Goal: Task Accomplishment & Management: Manage account settings

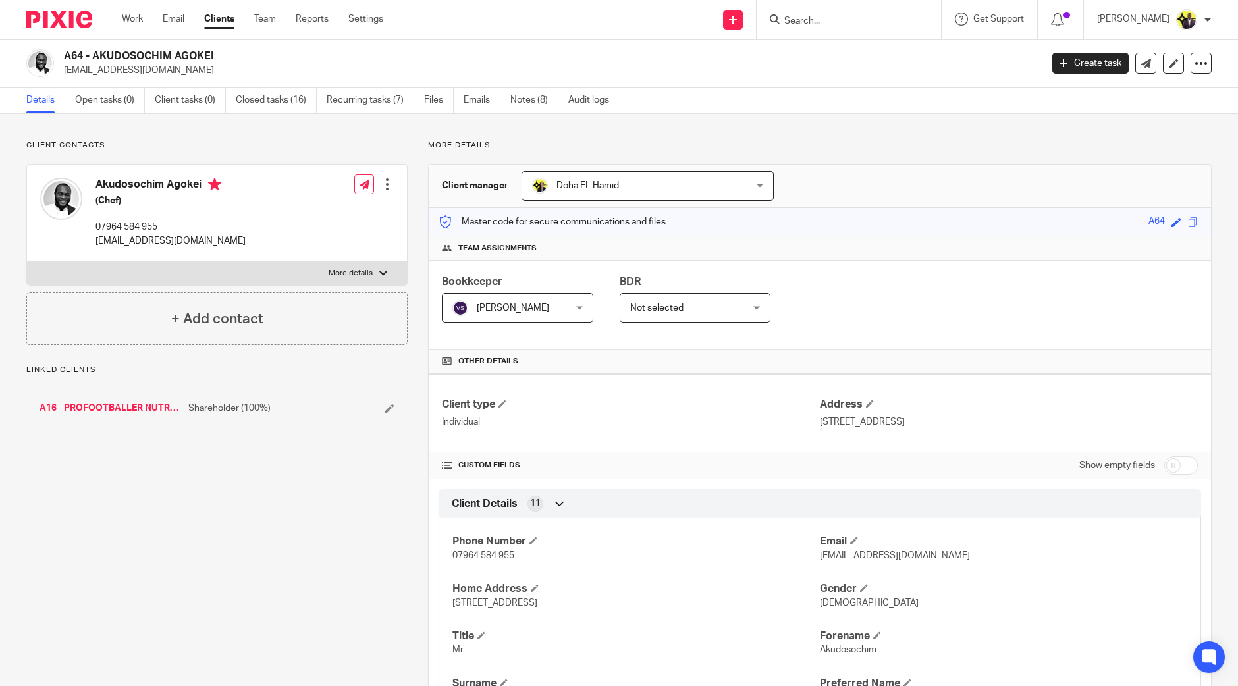
click at [1167, 467] on input "checkbox" at bounding box center [1181, 465] width 34 height 18
checkbox input "true"
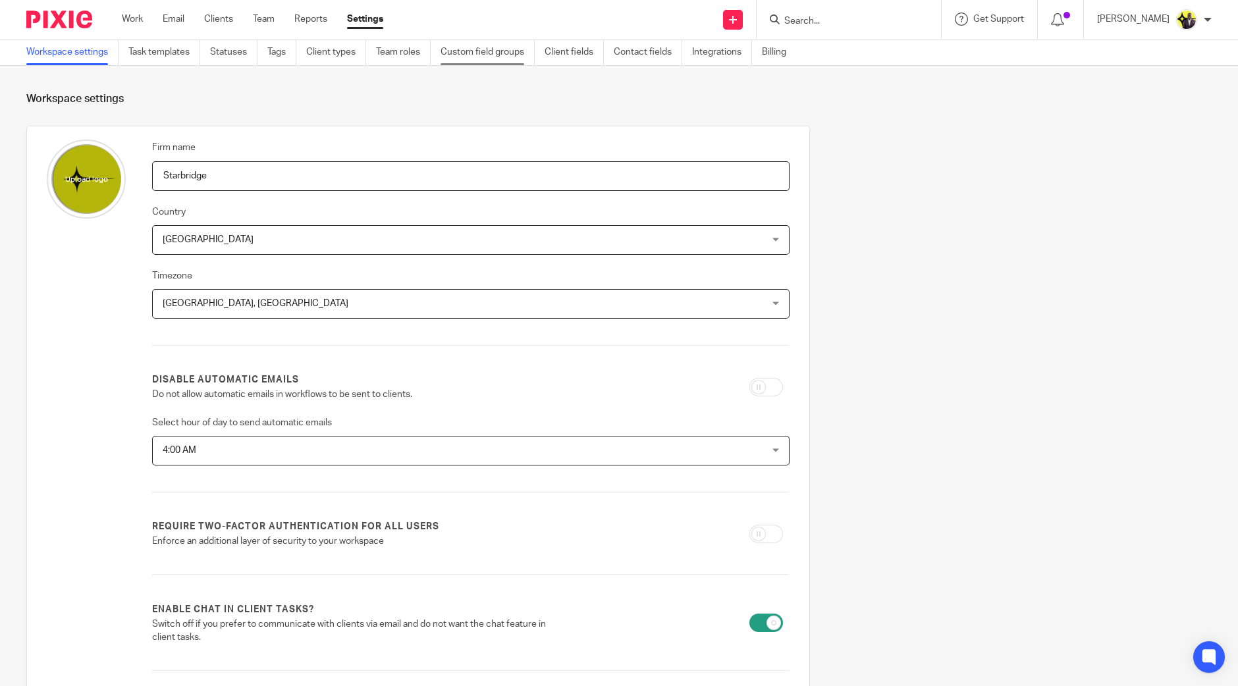
click at [484, 47] on link "Custom field groups" at bounding box center [487, 52] width 94 height 26
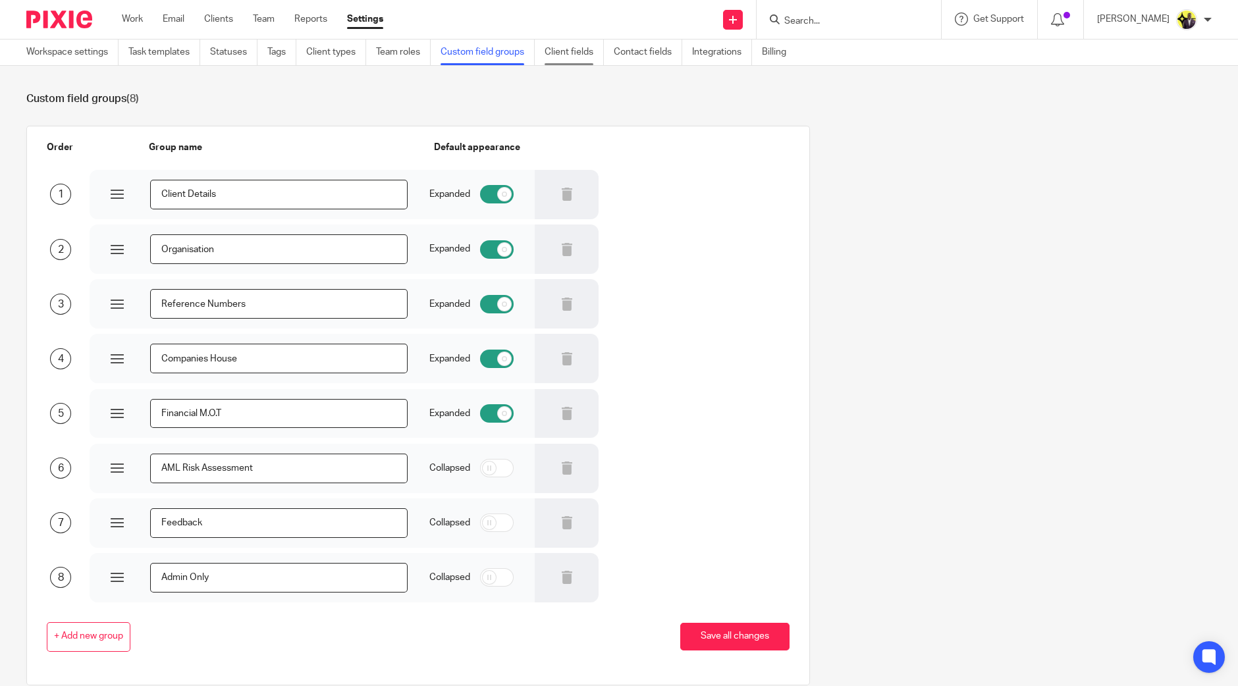
click at [569, 53] on link "Client fields" at bounding box center [573, 52] width 59 height 26
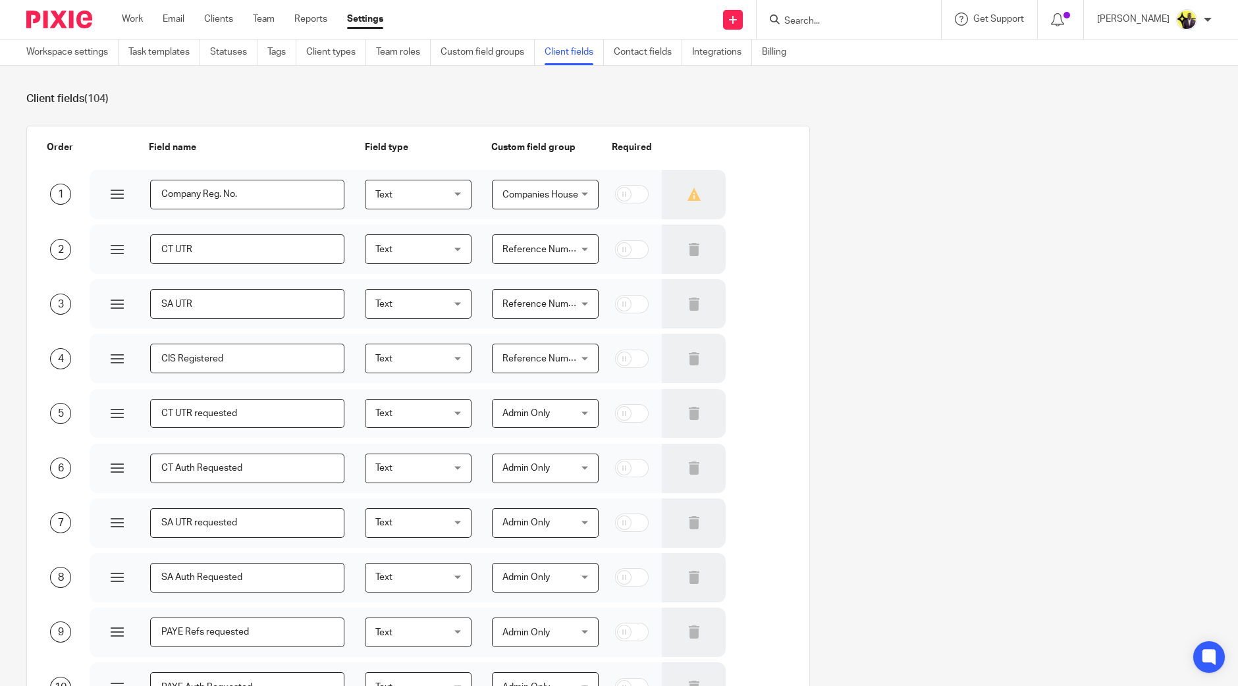
scroll to position [1897, 0]
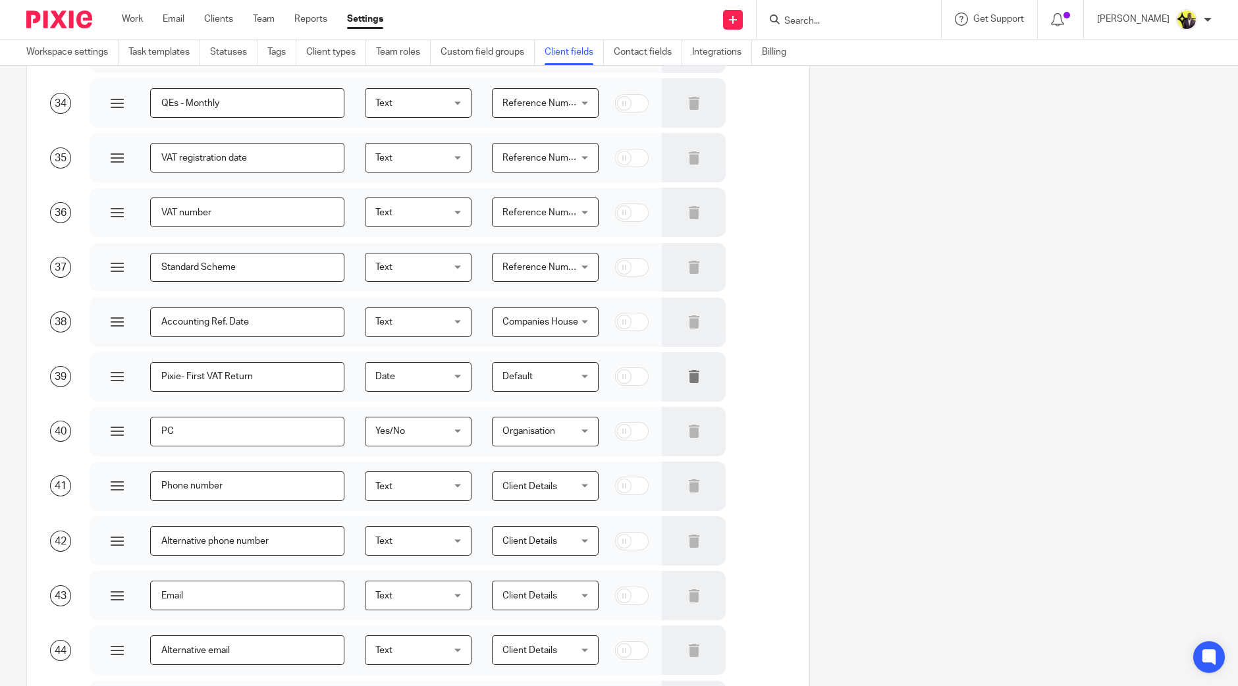
click at [689, 376] on div at bounding box center [694, 376] width 64 height 49
click at [687, 379] on icon at bounding box center [693, 376] width 13 height 13
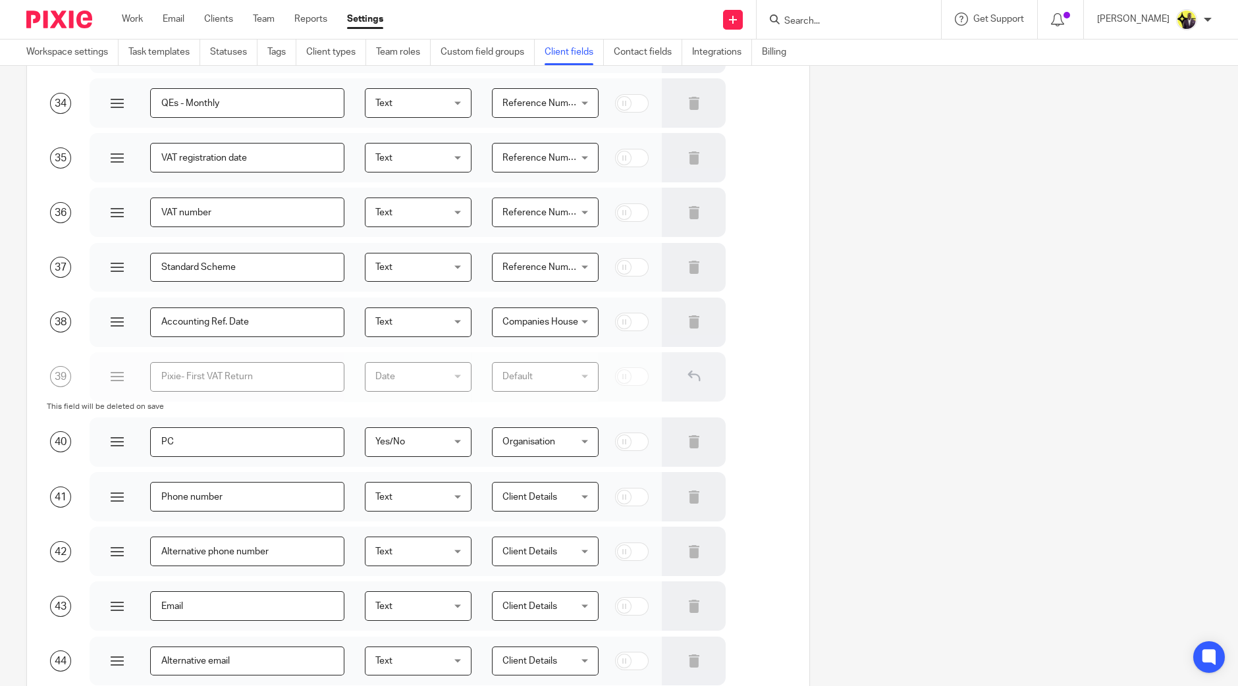
scroll to position [3440, 0]
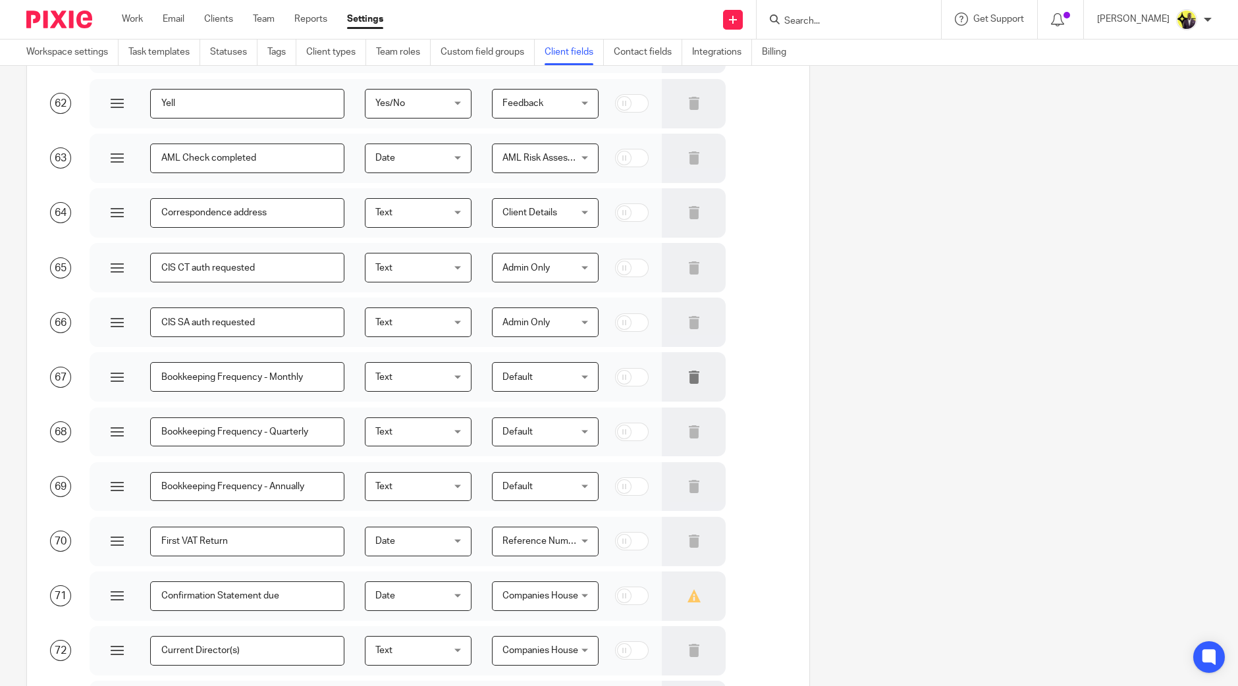
click at [686, 377] on div at bounding box center [694, 376] width 64 height 49
click at [687, 429] on icon at bounding box center [693, 431] width 13 height 13
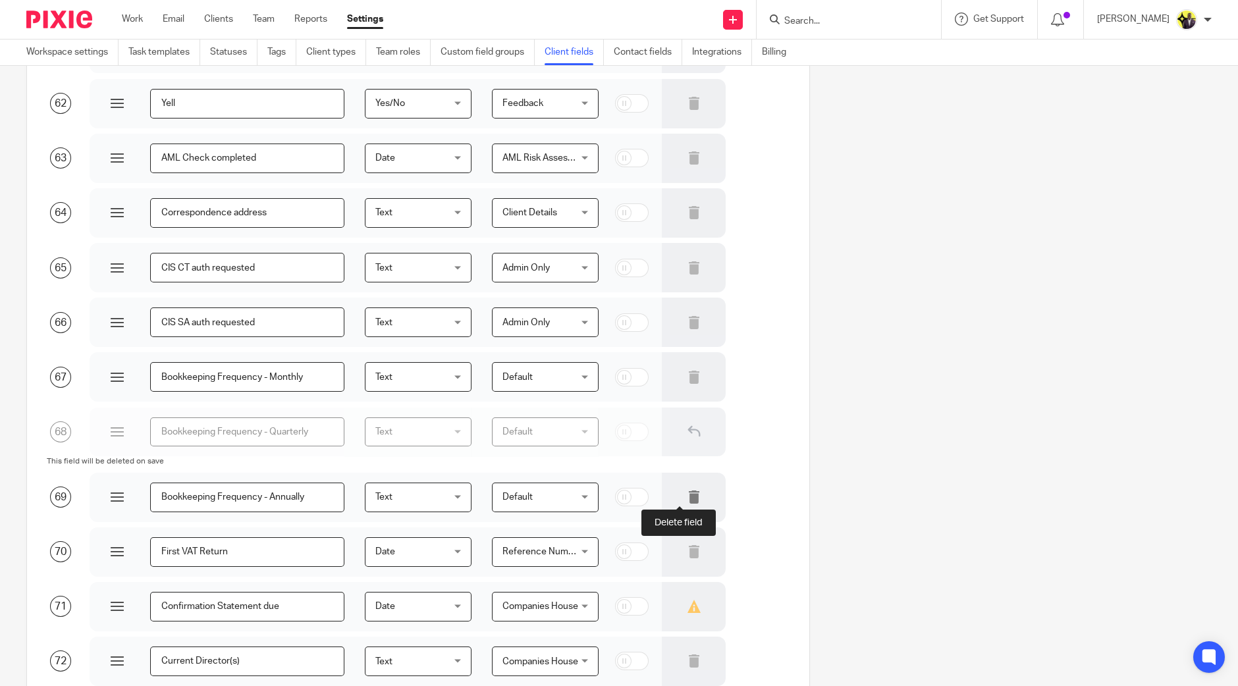
click at [687, 496] on icon at bounding box center [693, 496] width 13 height 13
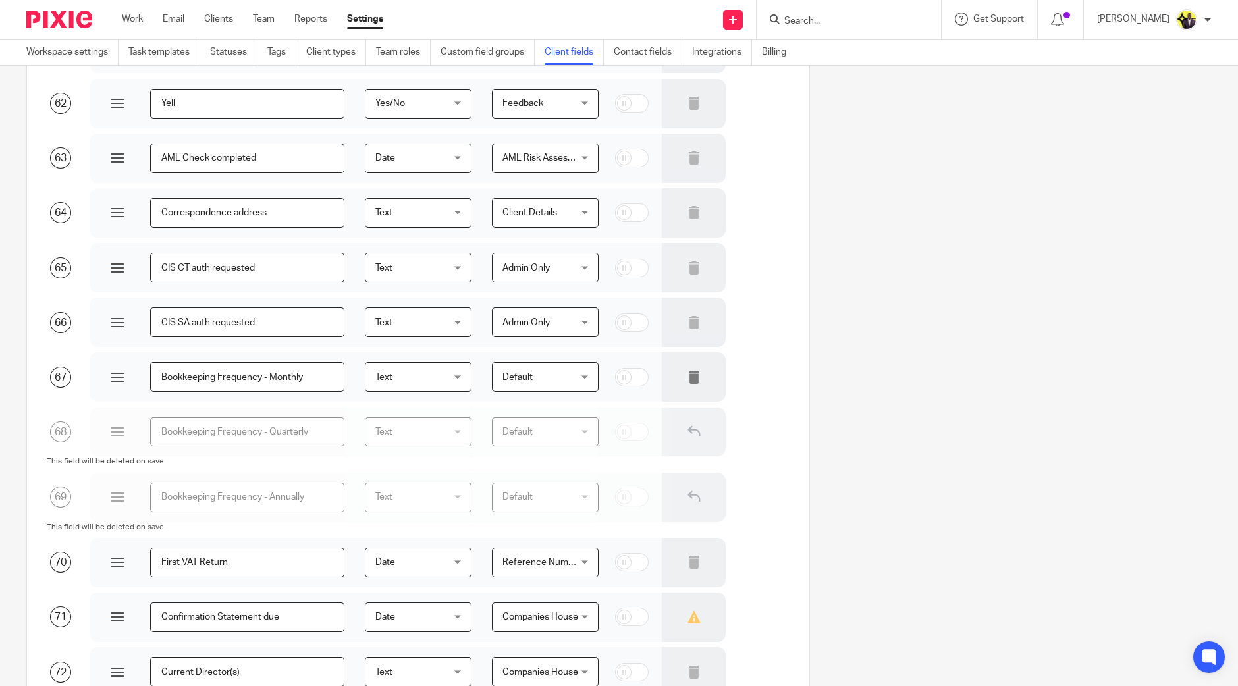
click at [687, 377] on icon at bounding box center [693, 377] width 13 height 13
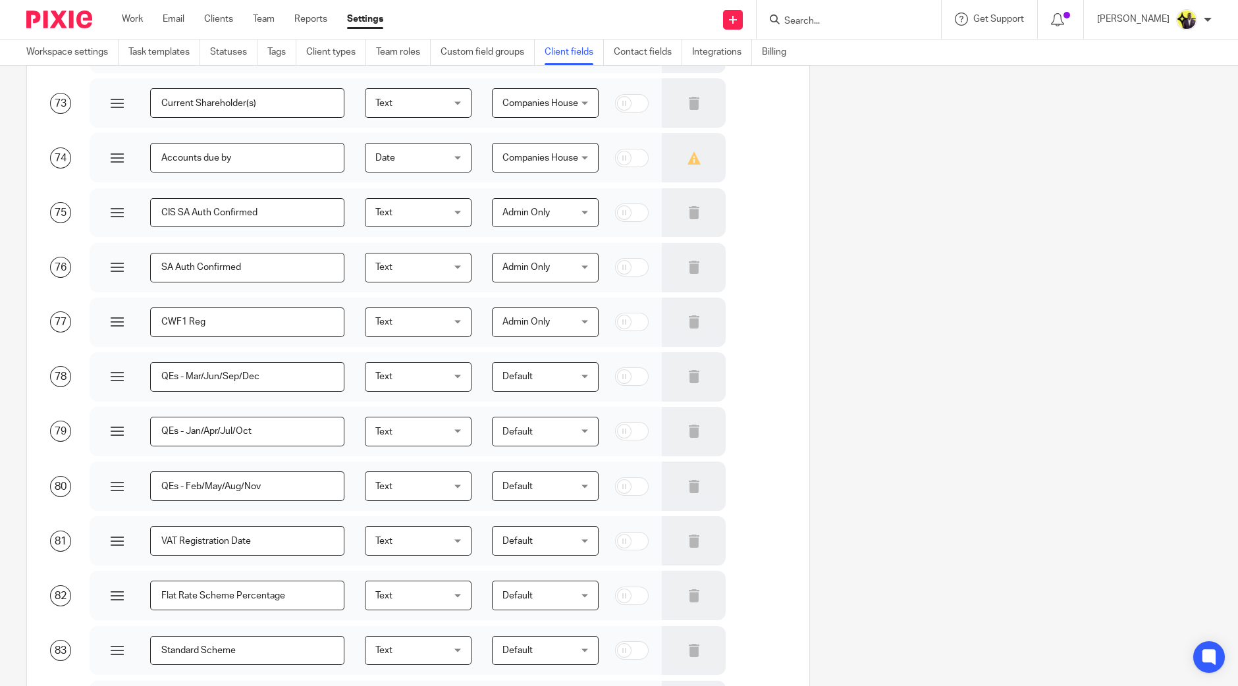
scroll to position [4238, 0]
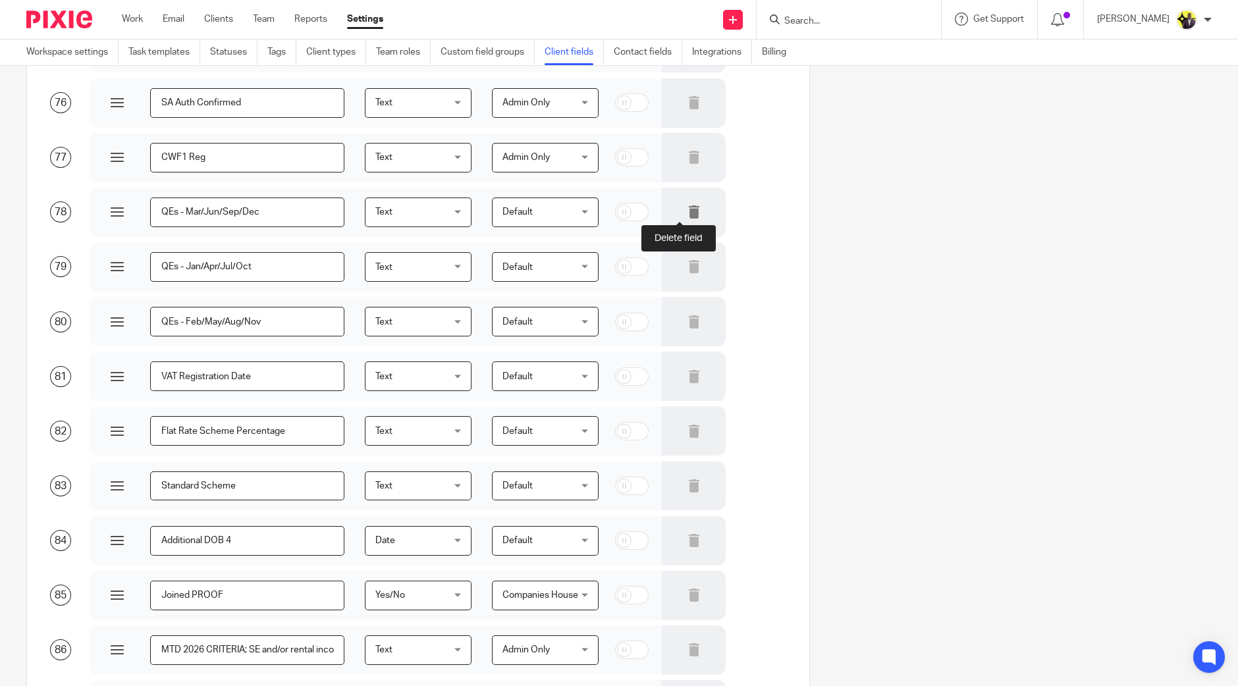
click at [687, 213] on icon at bounding box center [693, 211] width 13 height 13
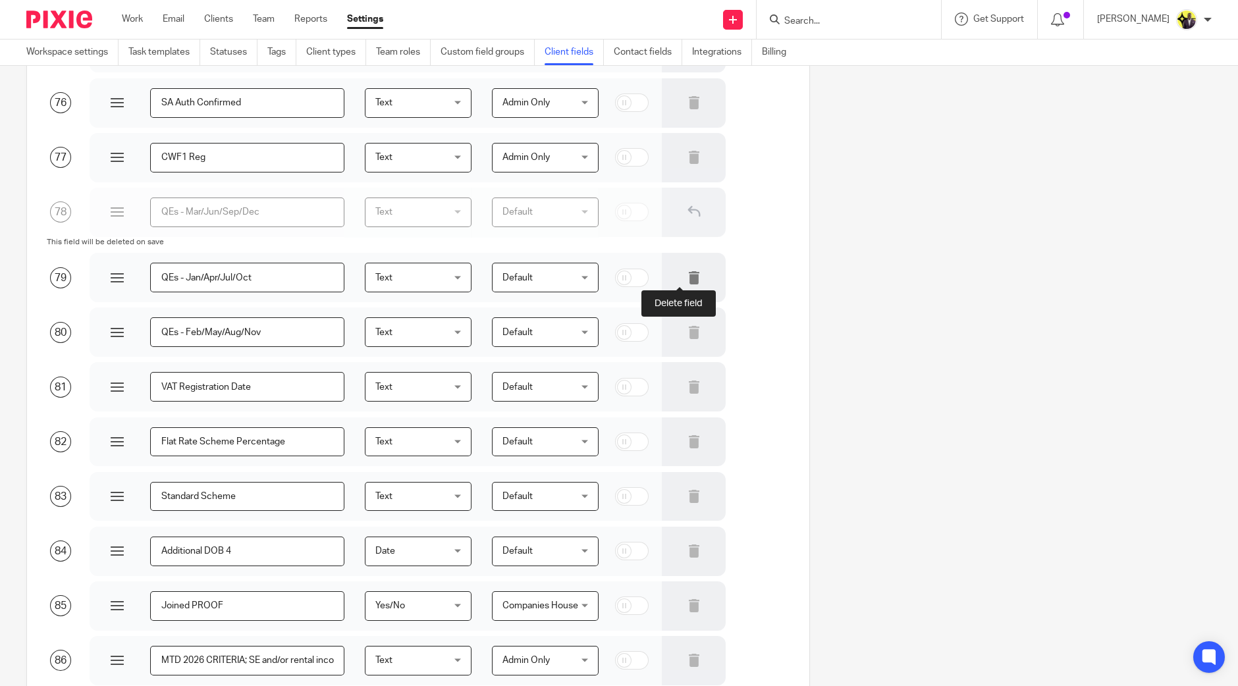
click at [687, 277] on icon at bounding box center [693, 277] width 13 height 13
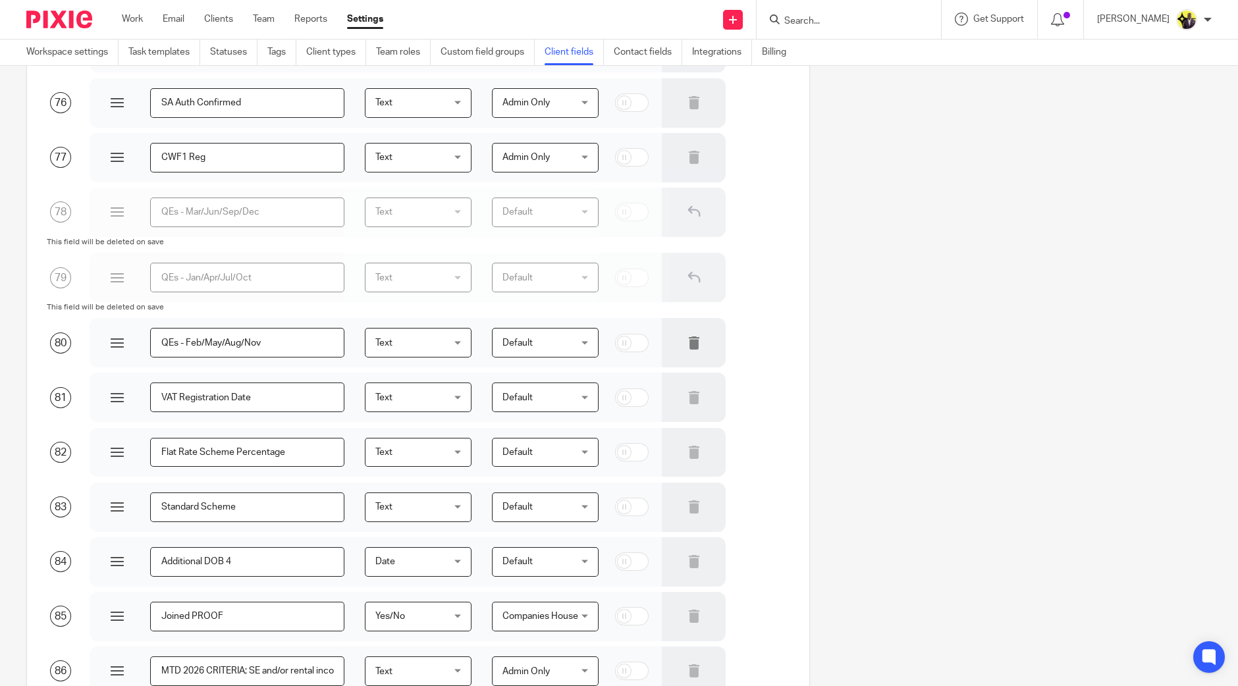
click at [687, 346] on icon at bounding box center [693, 342] width 13 height 13
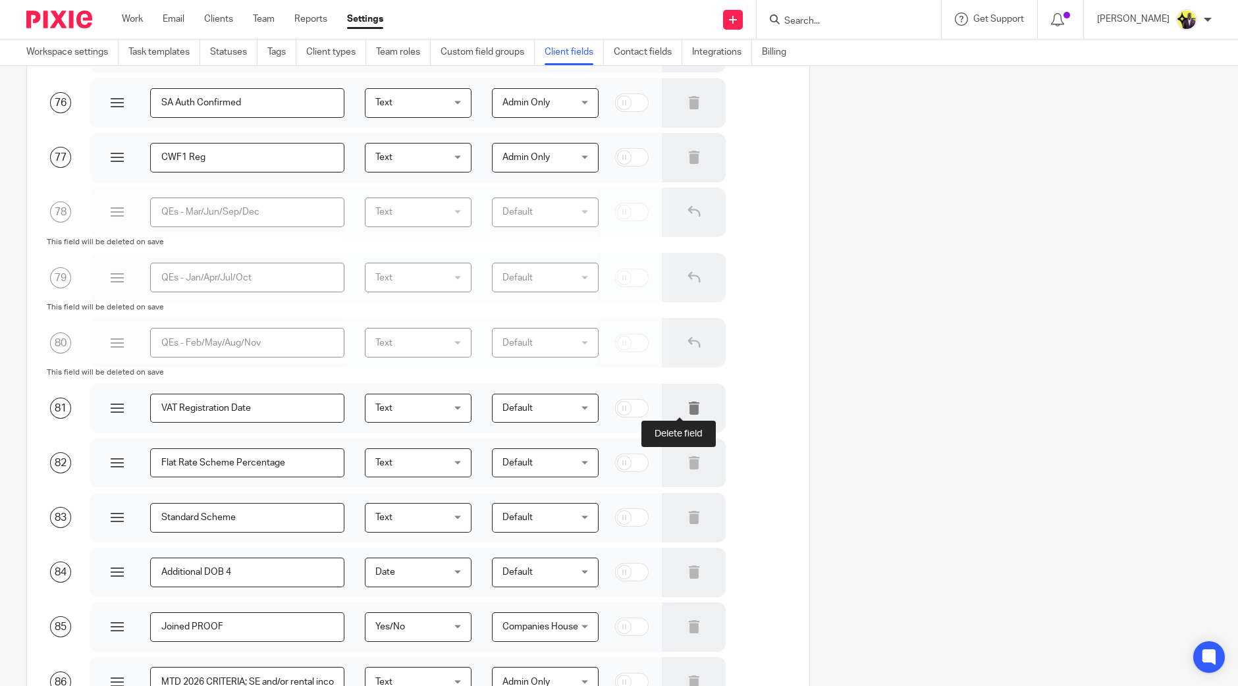
click at [687, 407] on icon at bounding box center [693, 408] width 13 height 13
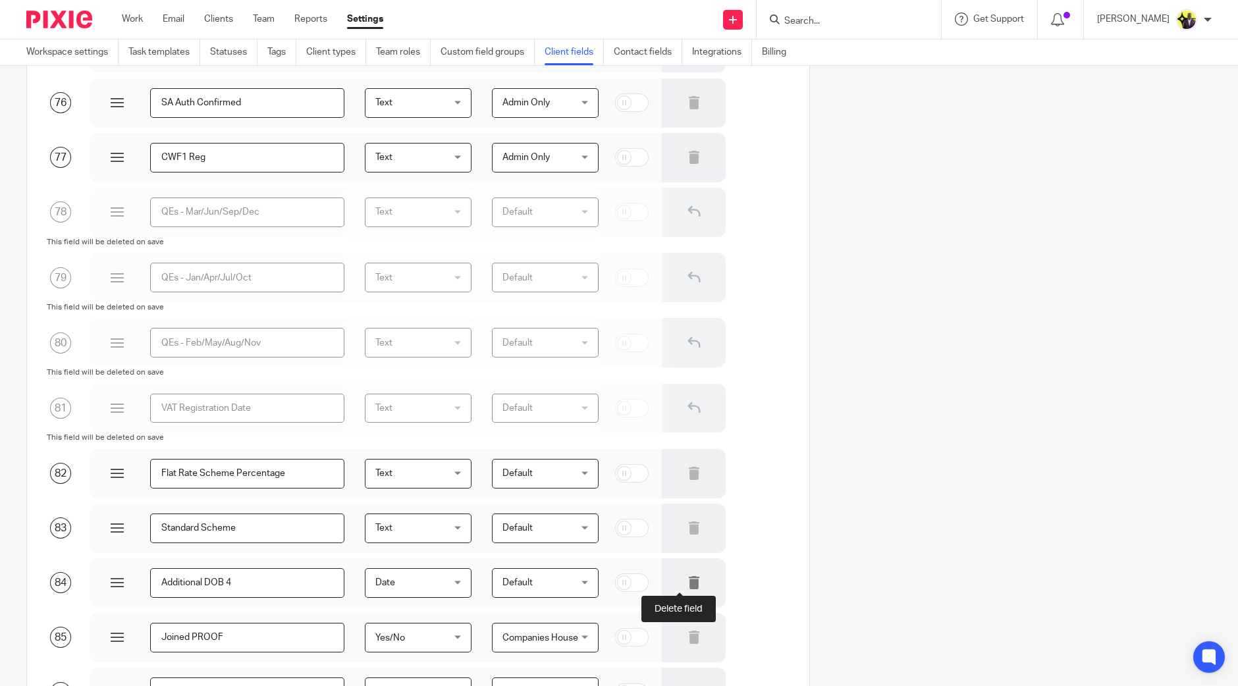
click at [687, 587] on icon at bounding box center [693, 582] width 13 height 13
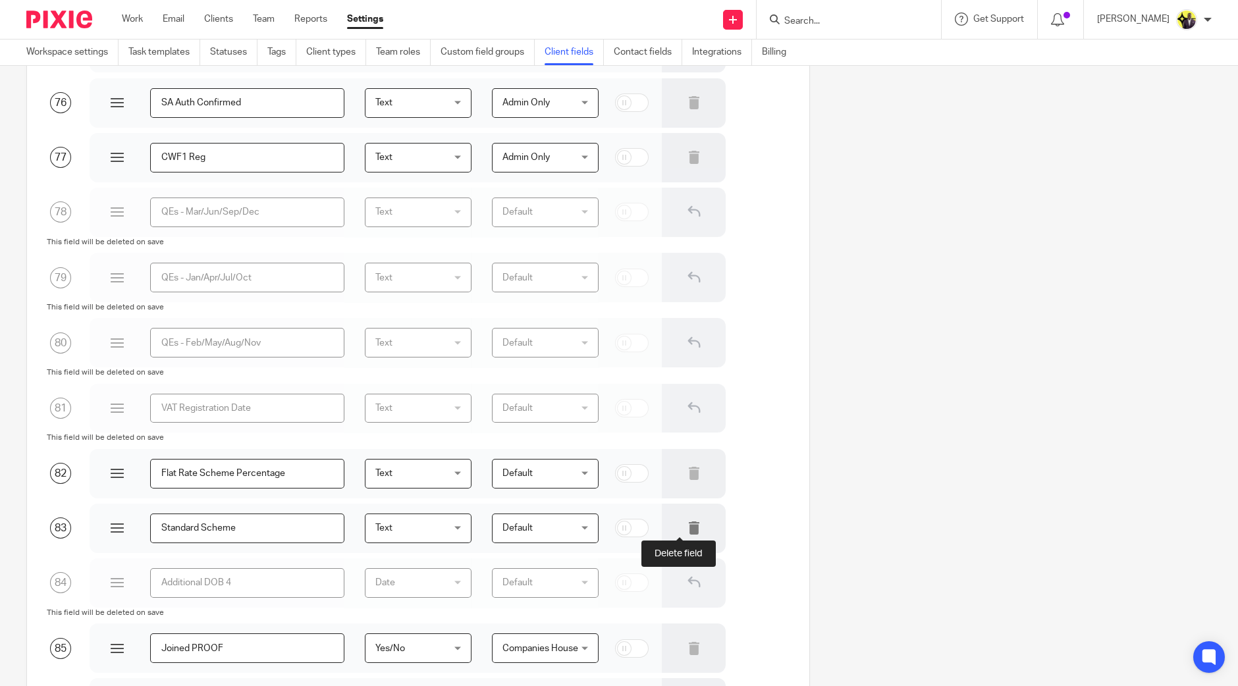
click at [687, 531] on icon at bounding box center [693, 527] width 13 height 13
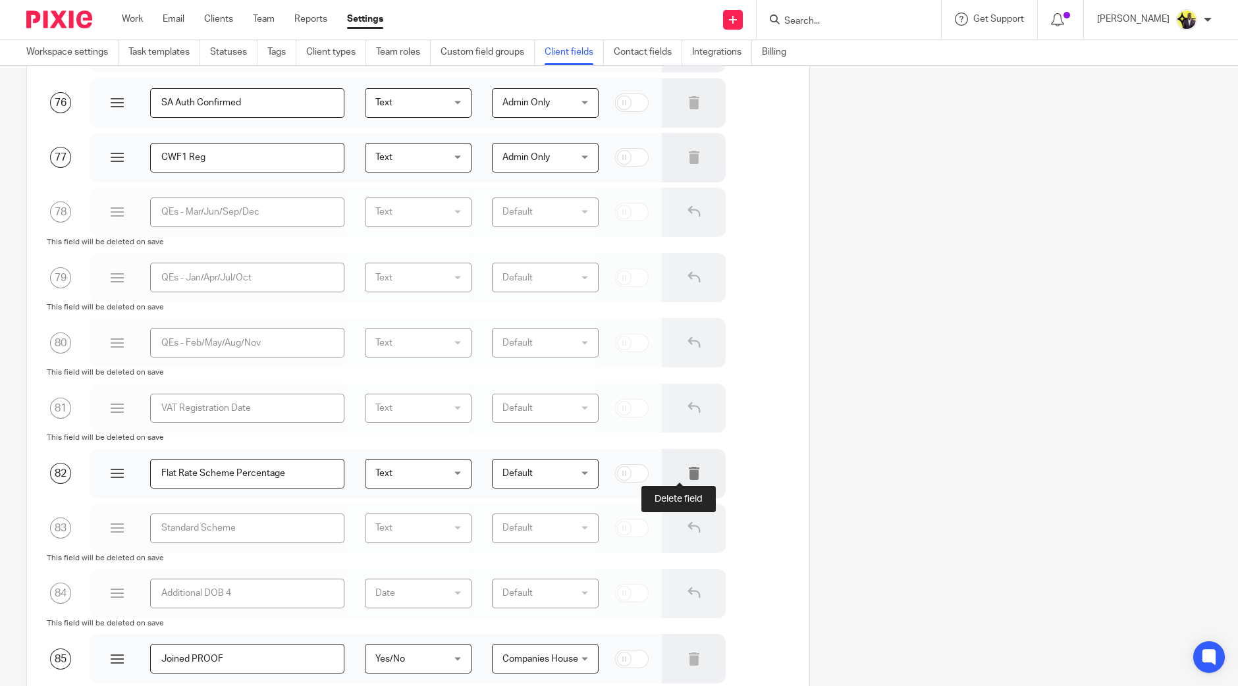
click at [687, 471] on icon at bounding box center [693, 473] width 13 height 13
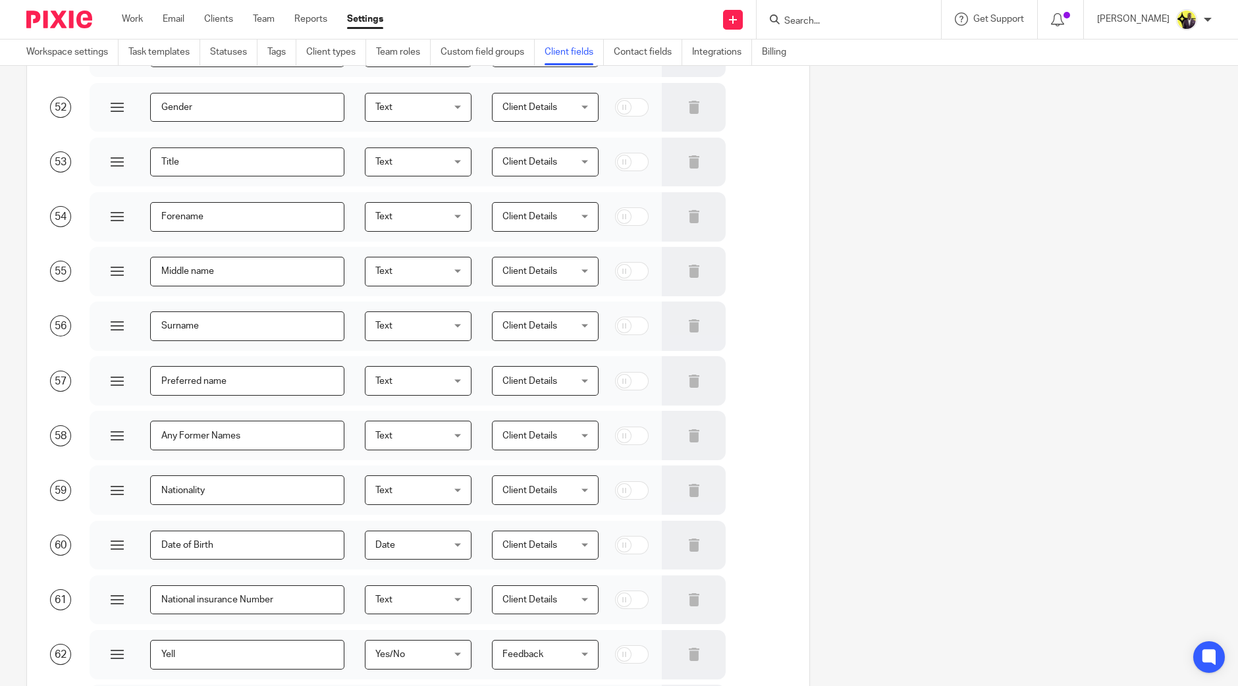
scroll to position [3049, 0]
click at [948, 491] on div "Order Field name Field type Custom field group Required 1 Company Reg. No. Text…" at bounding box center [608, 51] width 1205 height 5948
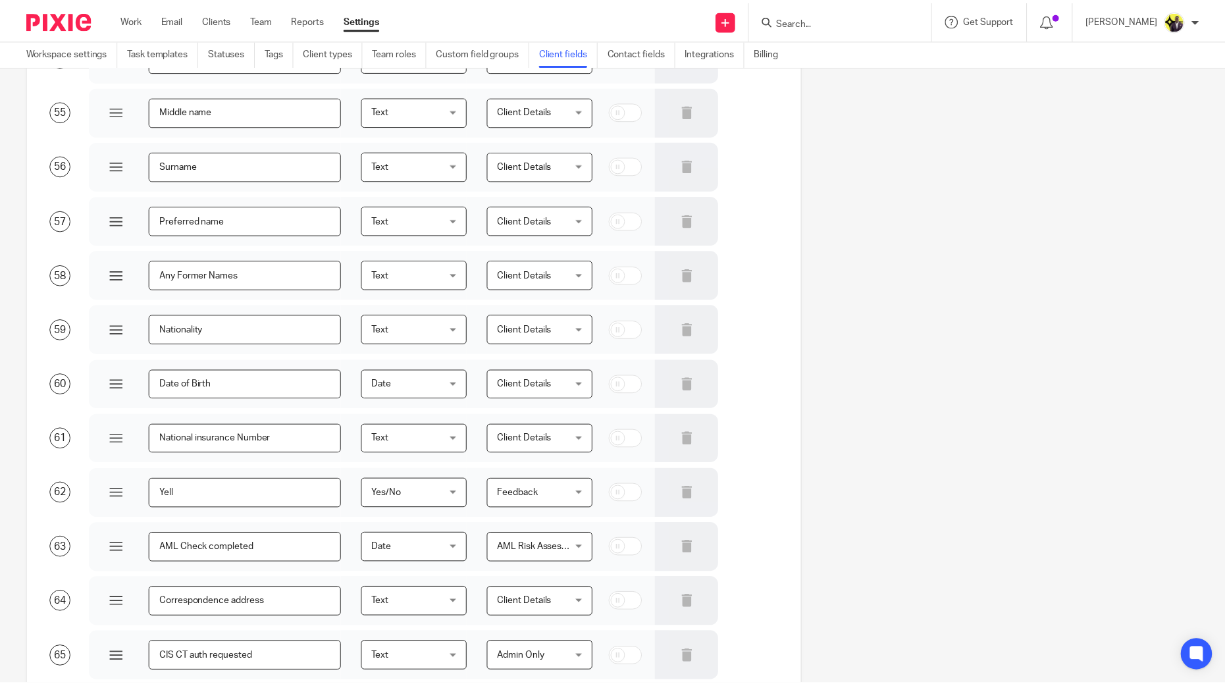
scroll to position [5414, 0]
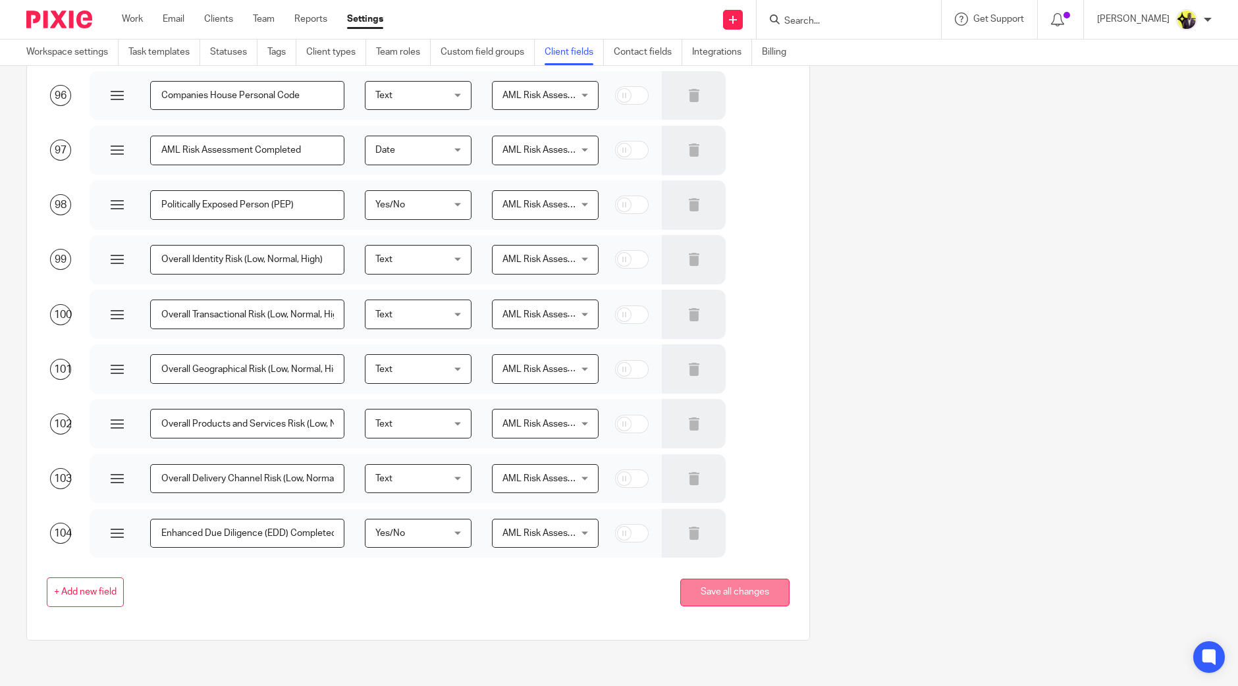
click at [707, 582] on button "Save all changes" at bounding box center [734, 593] width 109 height 28
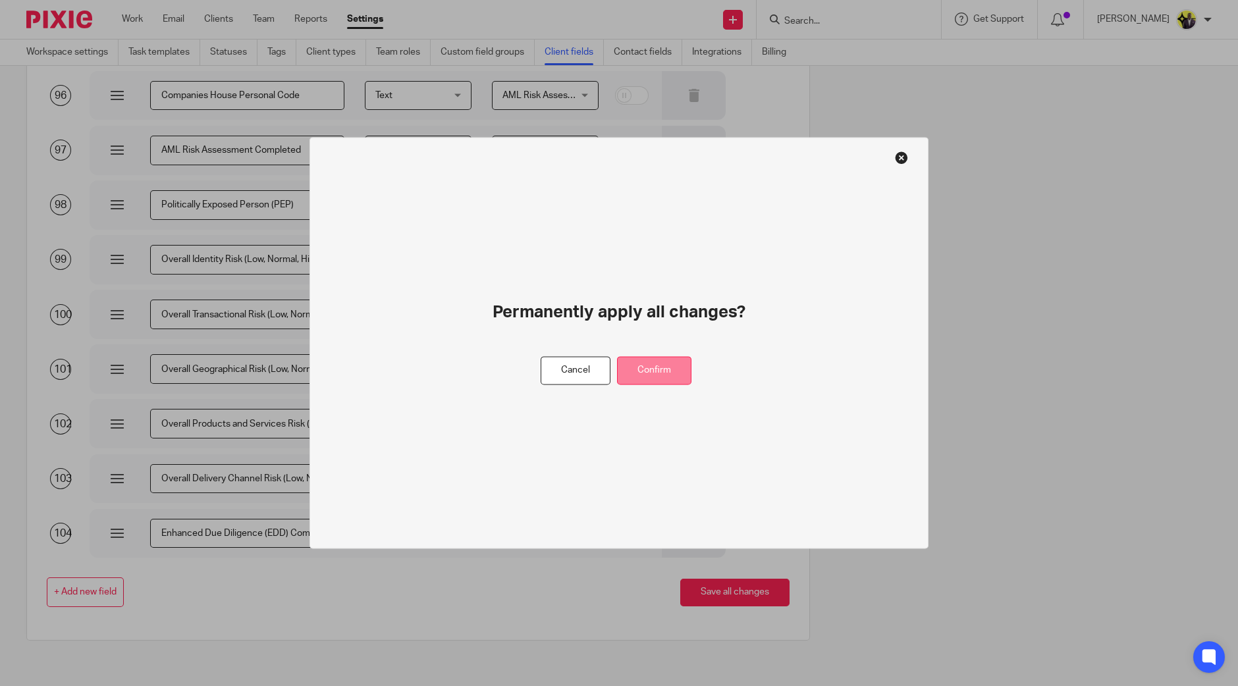
click at [669, 370] on button "Confirm" at bounding box center [654, 371] width 74 height 28
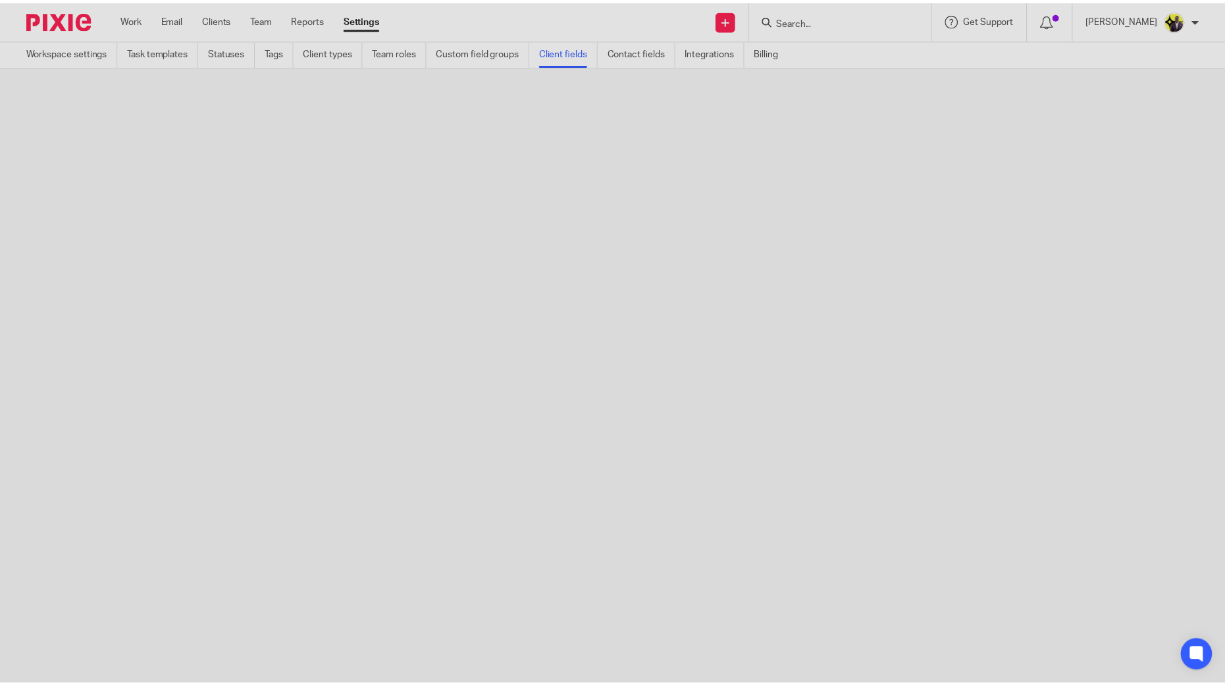
scroll to position [0, 0]
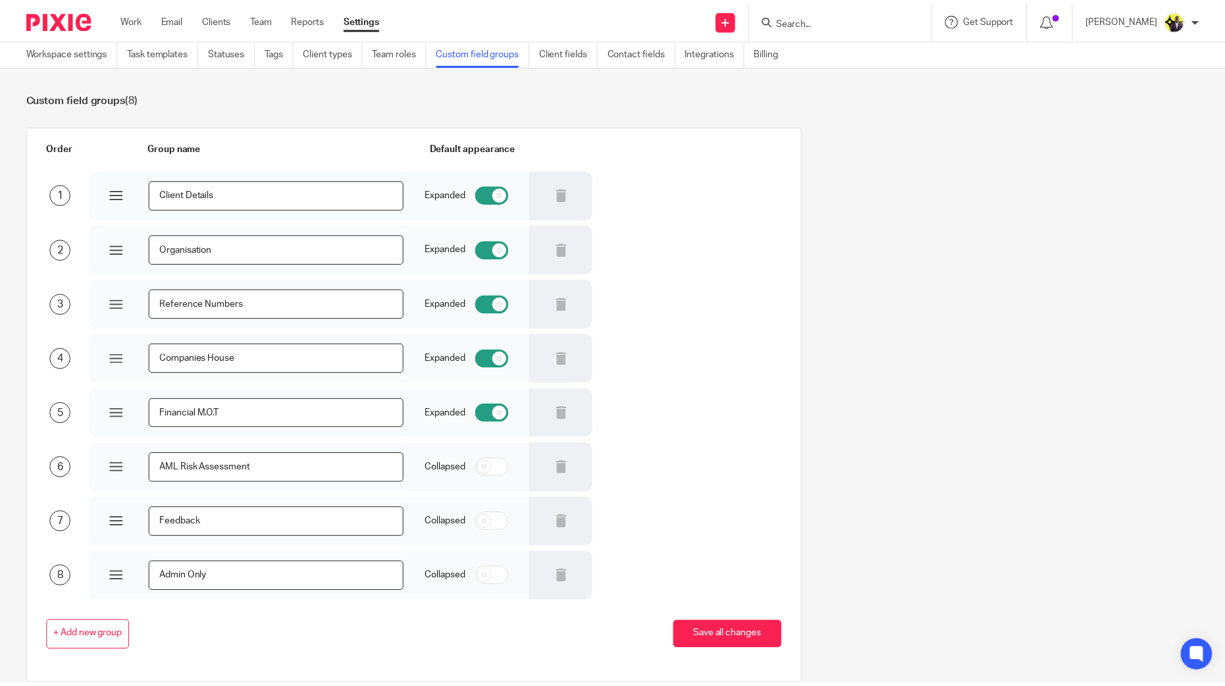
scroll to position [44, 0]
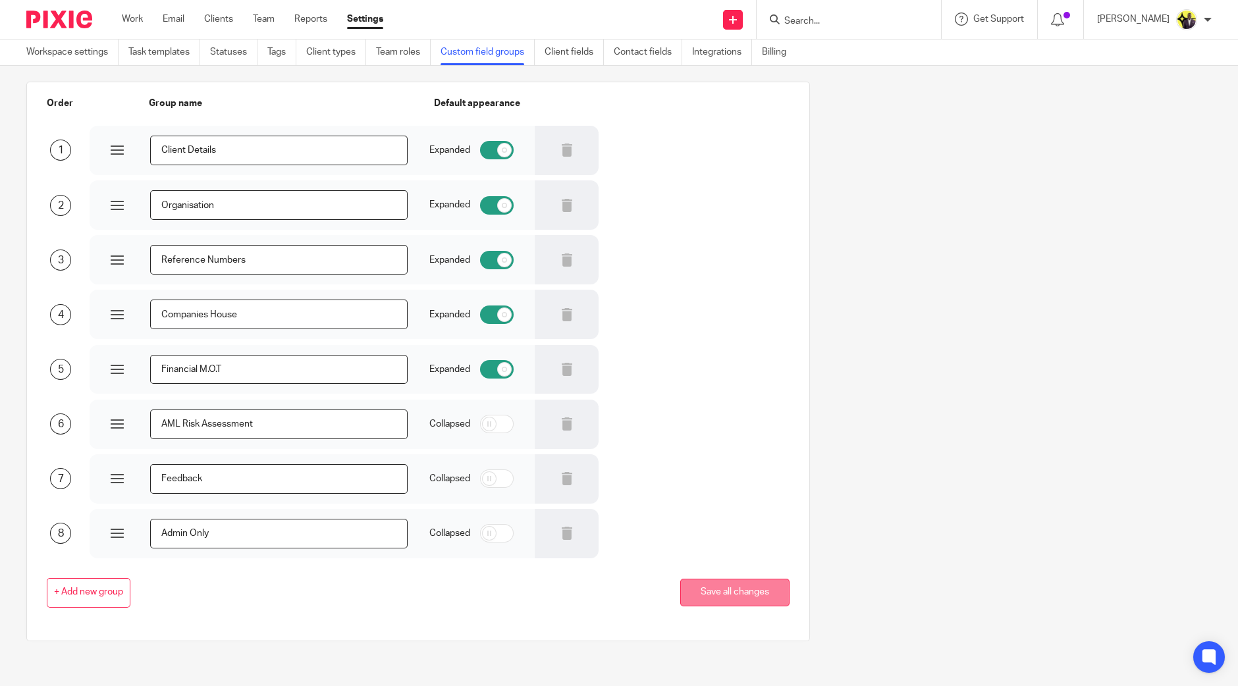
click at [730, 590] on button "Save all changes" at bounding box center [734, 593] width 109 height 28
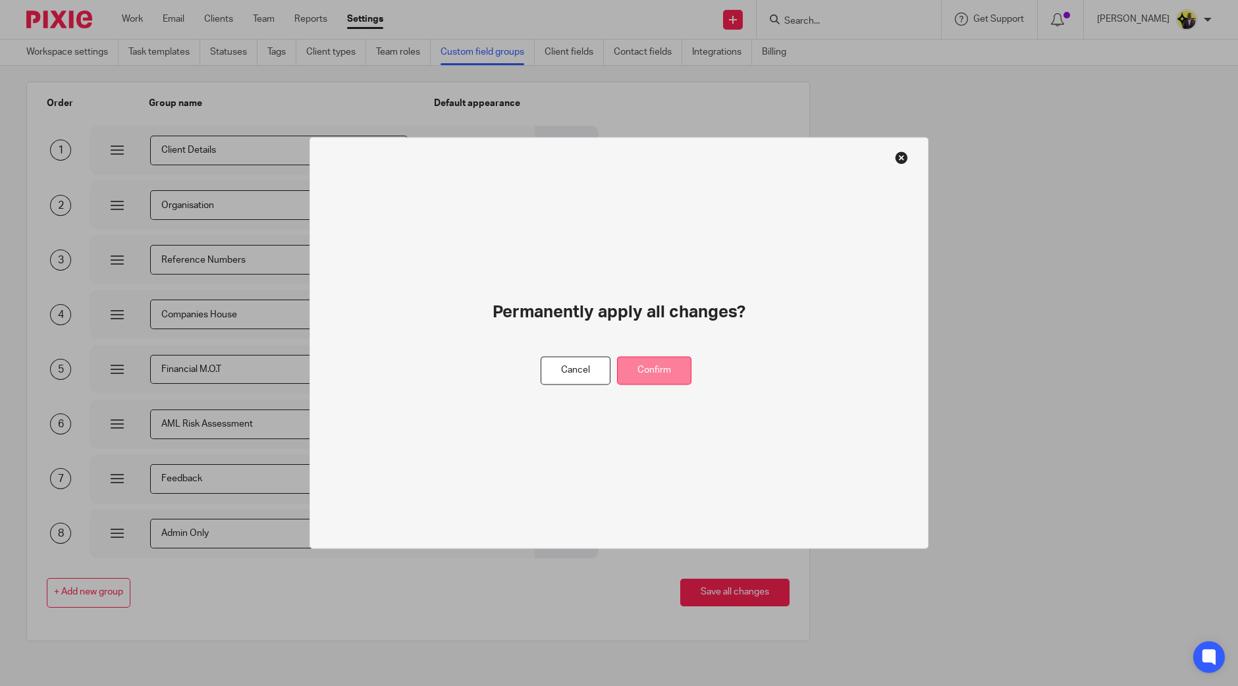
click at [648, 362] on button "Confirm" at bounding box center [654, 371] width 74 height 28
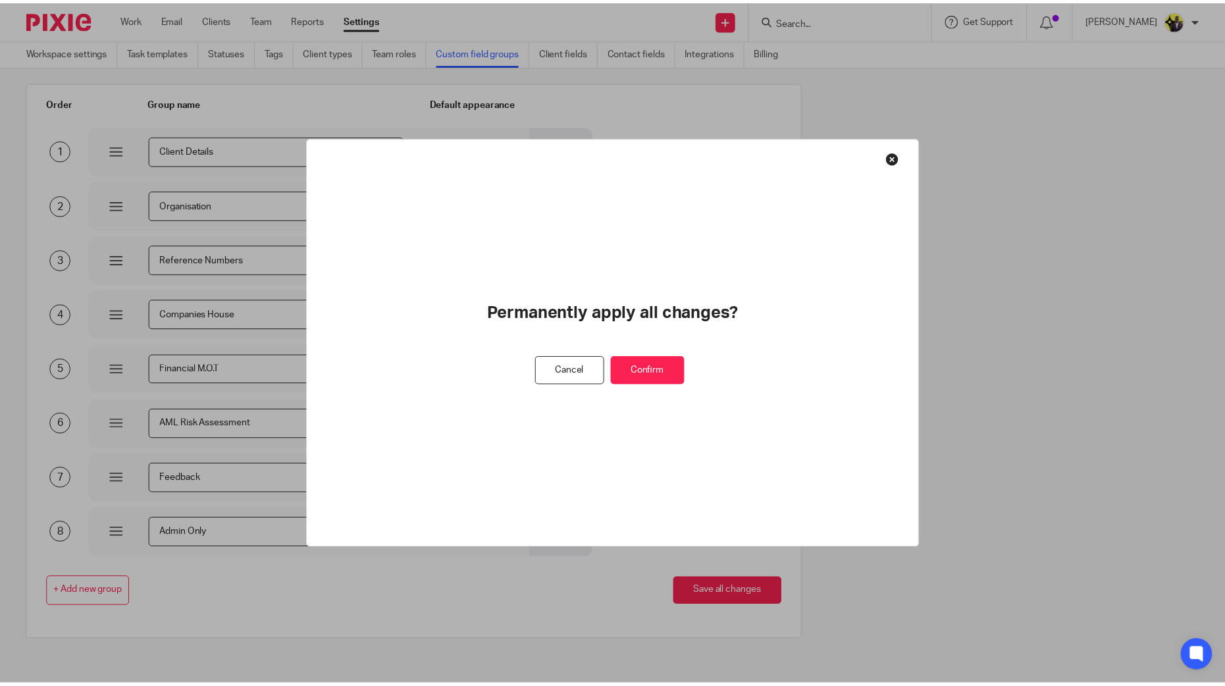
scroll to position [0, 0]
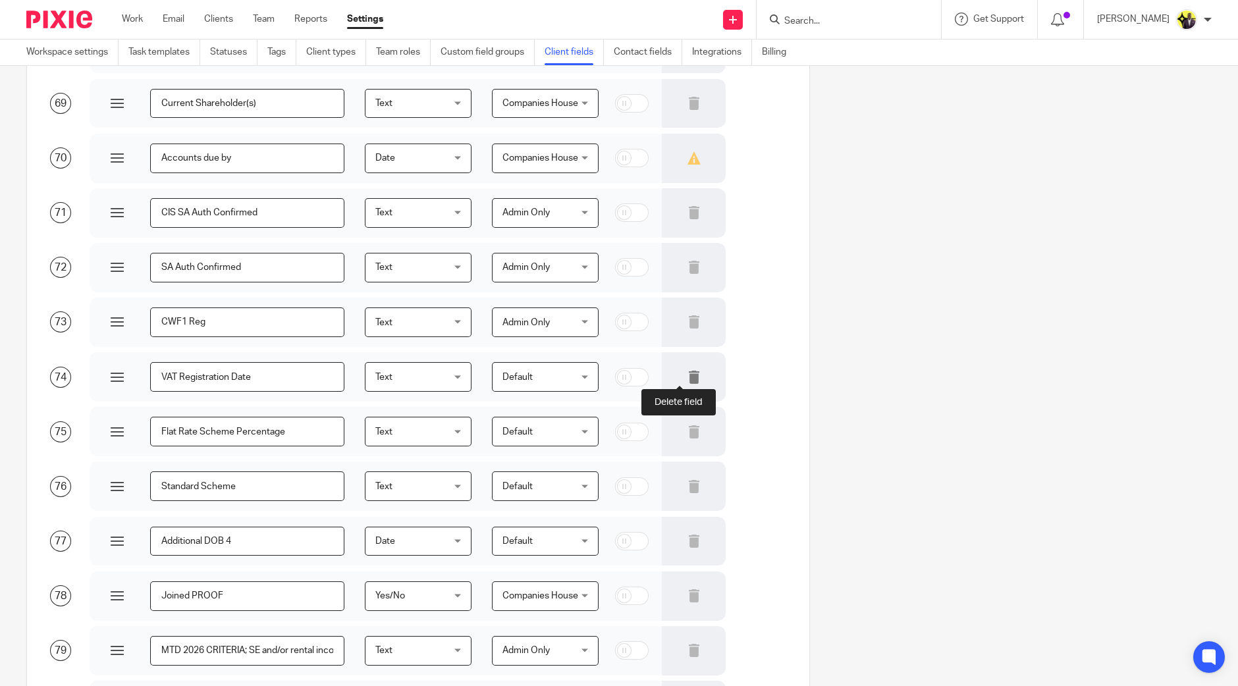
click at [687, 376] on icon at bounding box center [693, 377] width 13 height 13
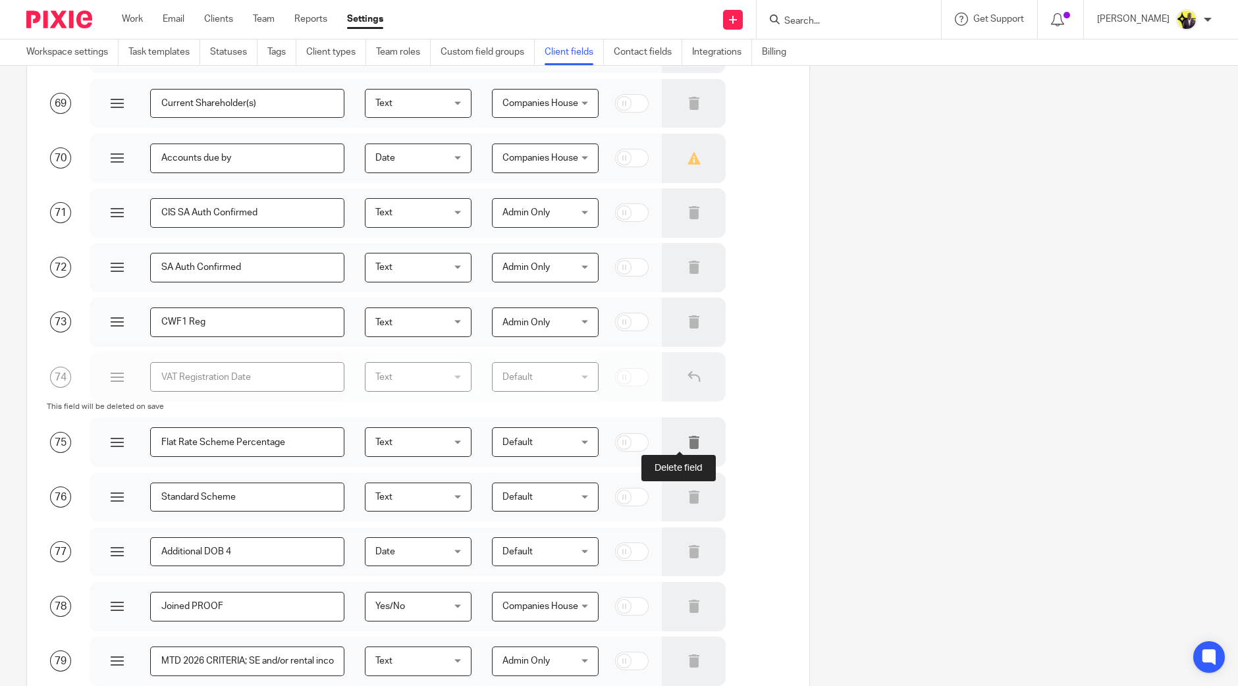
click at [687, 439] on icon at bounding box center [693, 442] width 13 height 13
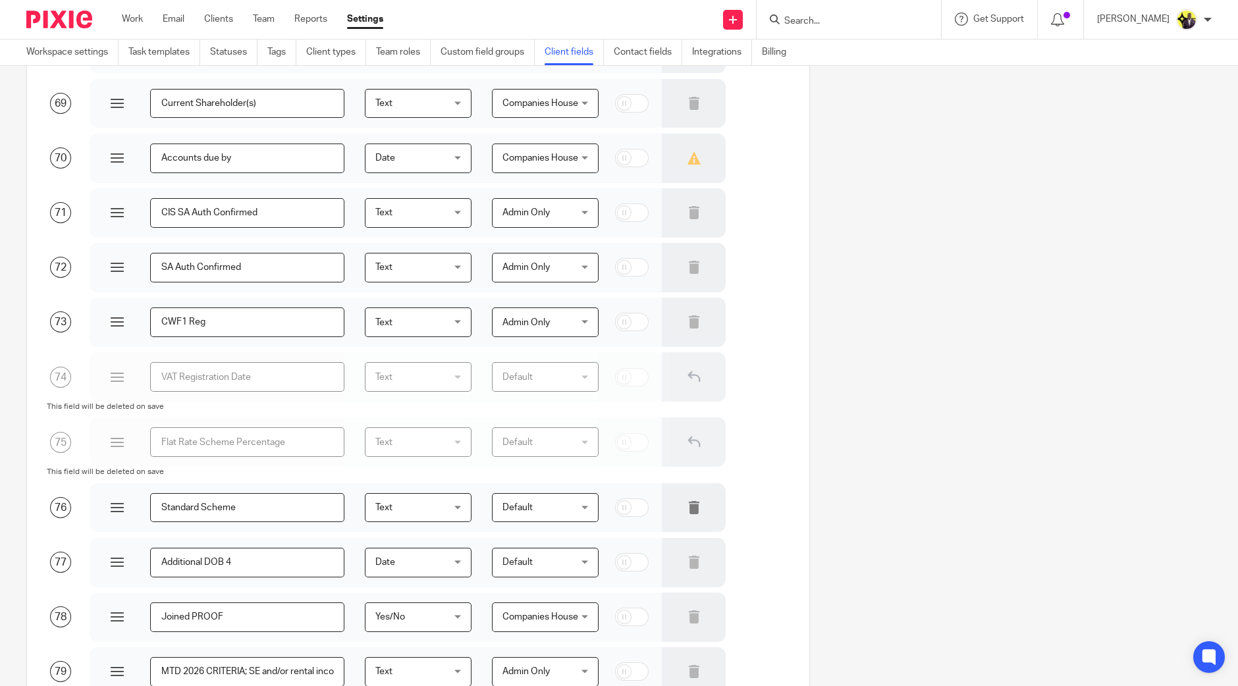
click at [678, 514] on div at bounding box center [694, 507] width 64 height 49
click at [687, 563] on icon at bounding box center [693, 562] width 13 height 13
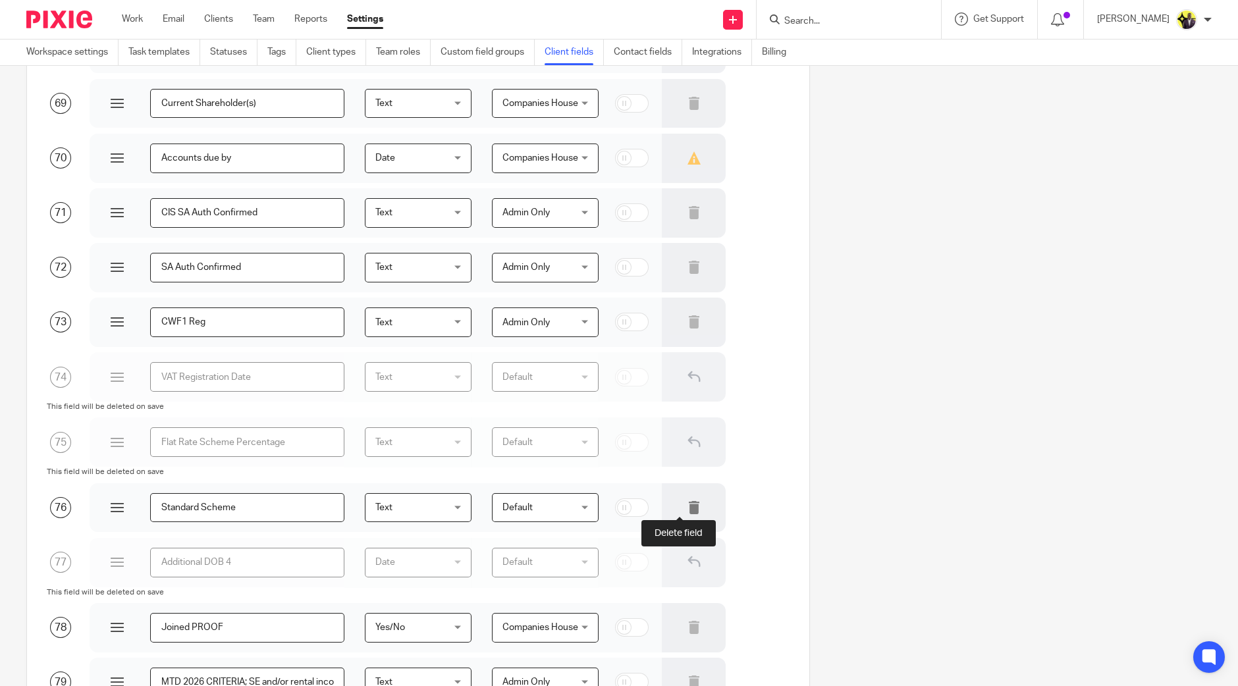
click at [687, 508] on icon at bounding box center [693, 507] width 13 height 13
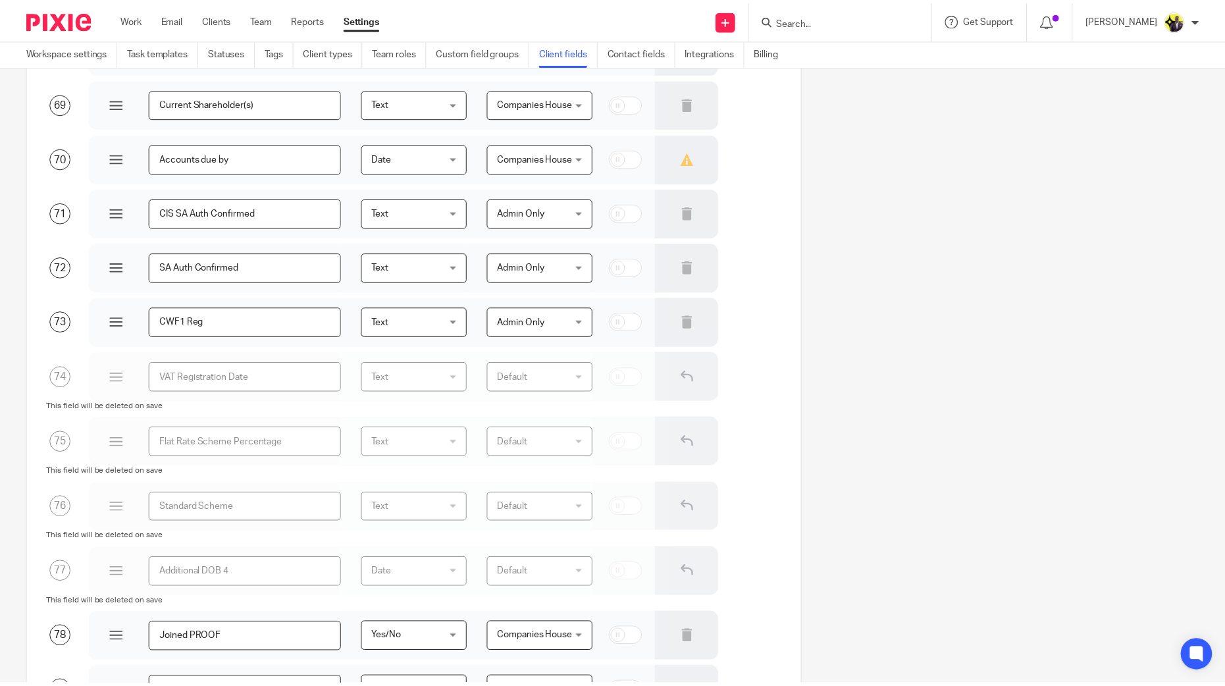
scroll to position [4956, 0]
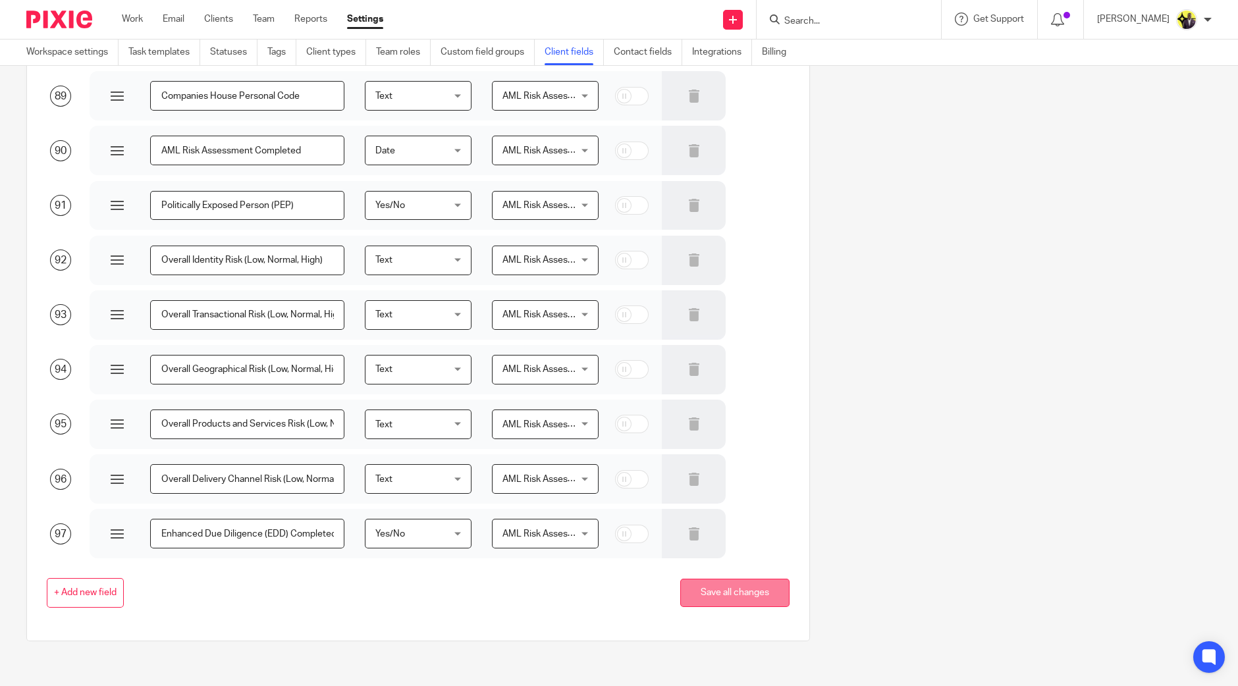
click at [723, 593] on button "Save all changes" at bounding box center [734, 593] width 109 height 28
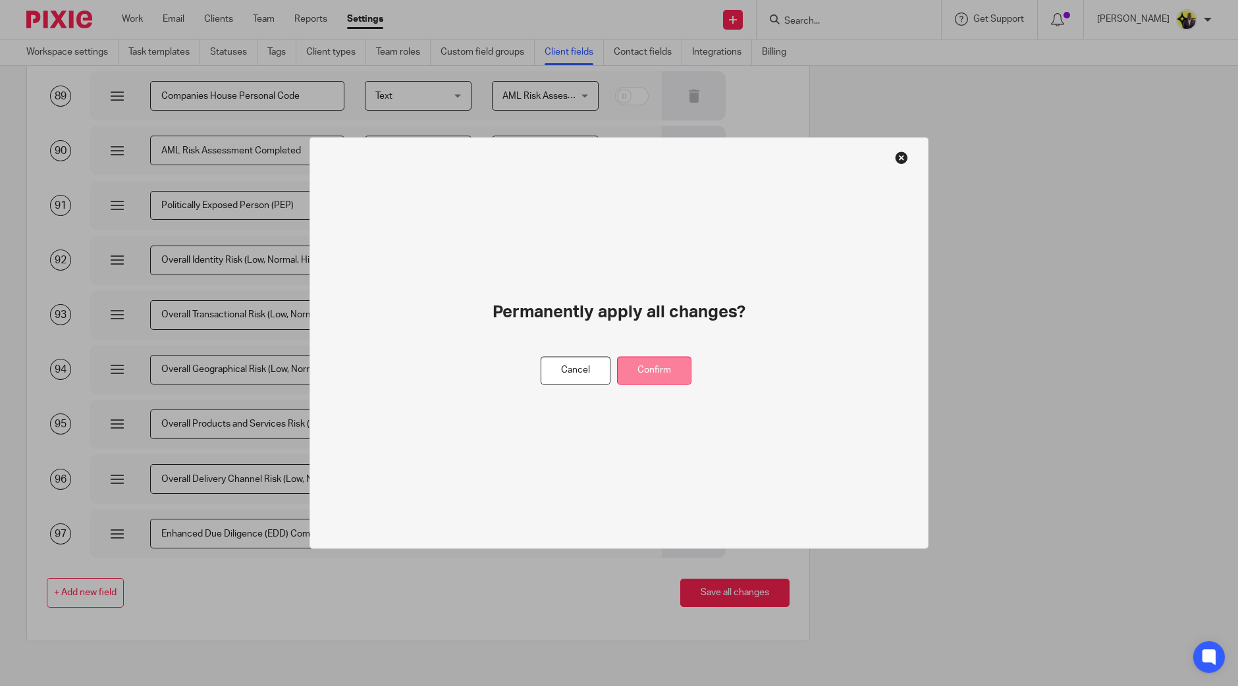
click at [678, 375] on button "Confirm" at bounding box center [654, 371] width 74 height 28
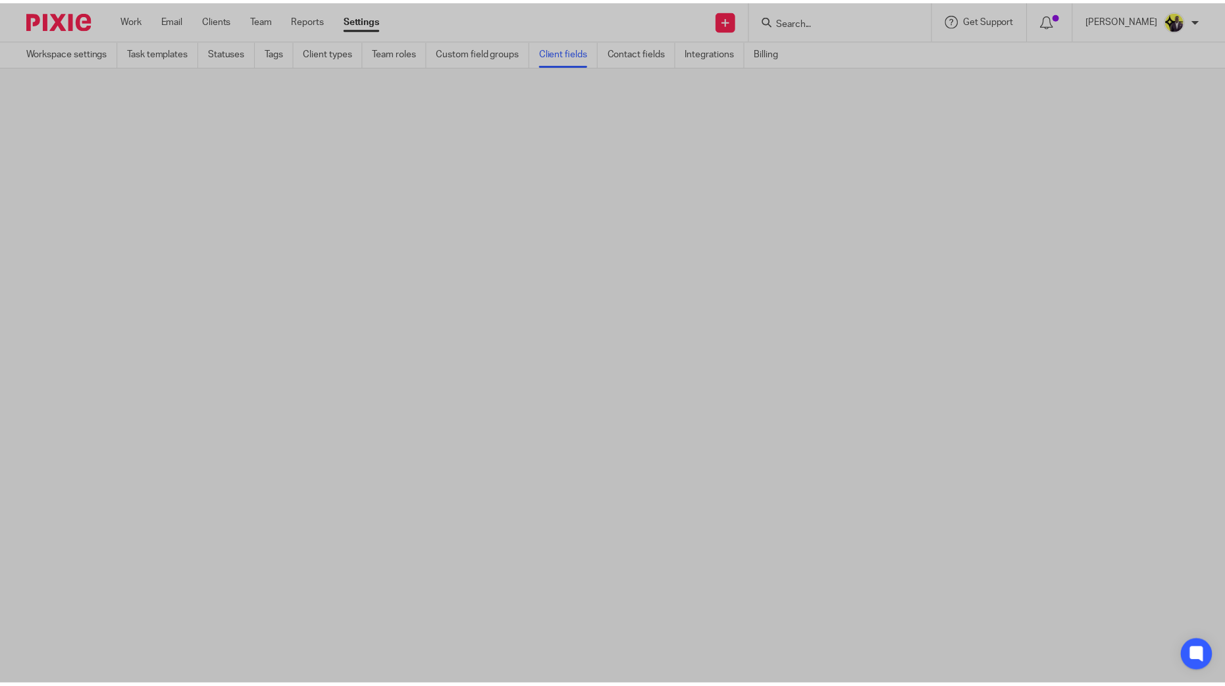
scroll to position [0, 0]
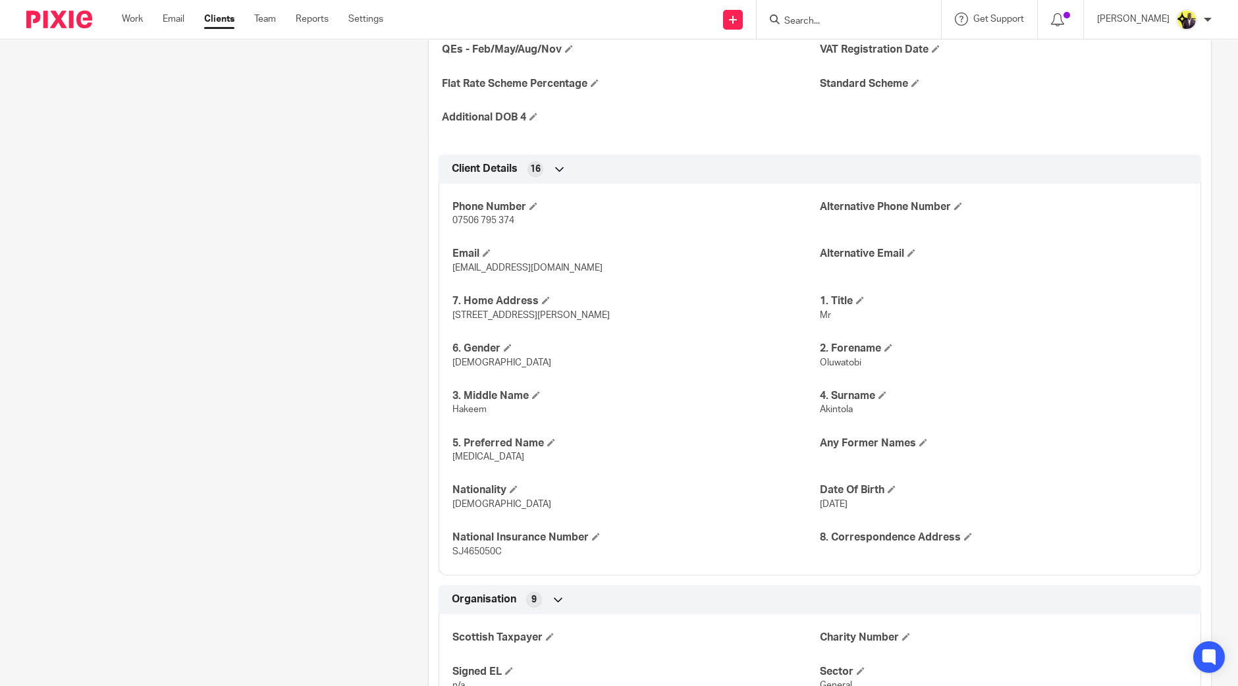
scroll to position [987, 0]
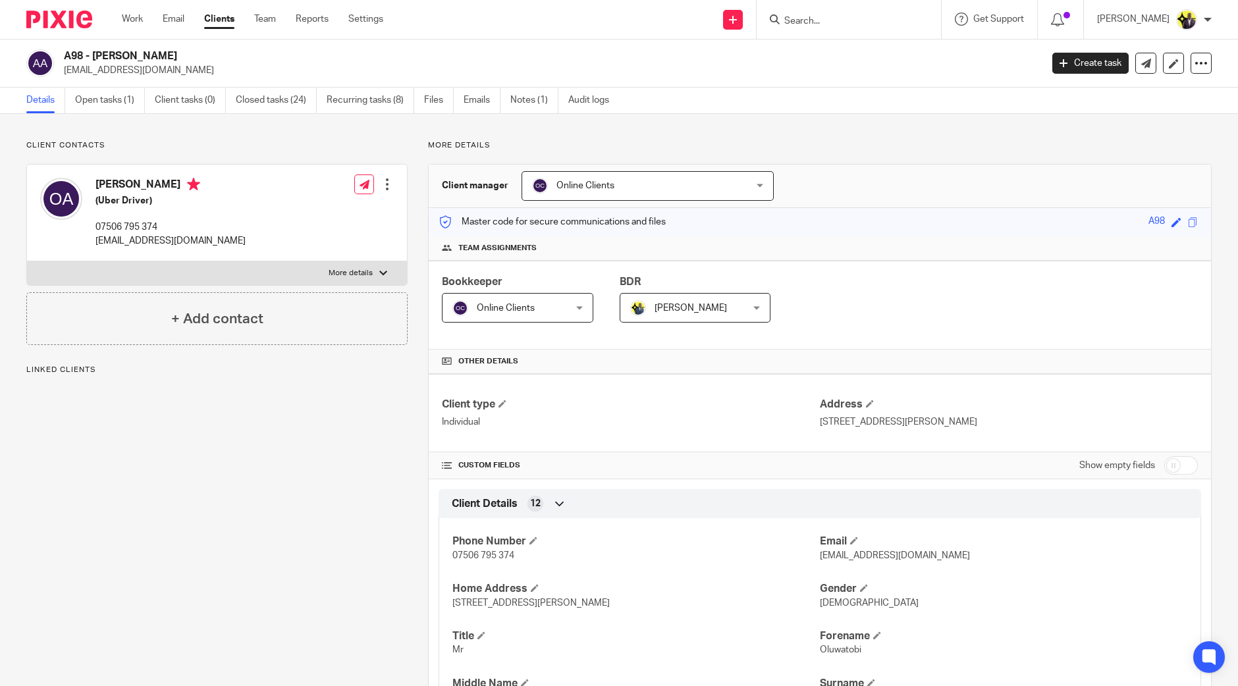
click at [1175, 462] on input "checkbox" at bounding box center [1181, 465] width 34 height 18
checkbox input "true"
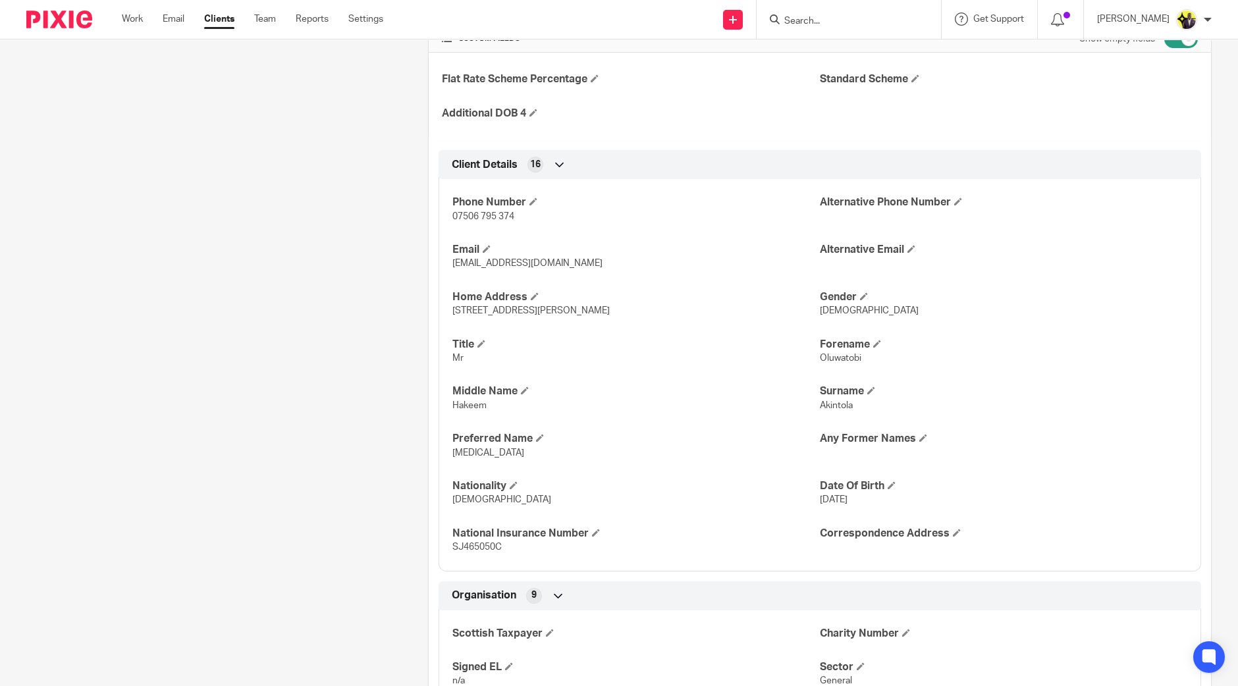
scroll to position [194, 0]
